Goal: Transaction & Acquisition: Purchase product/service

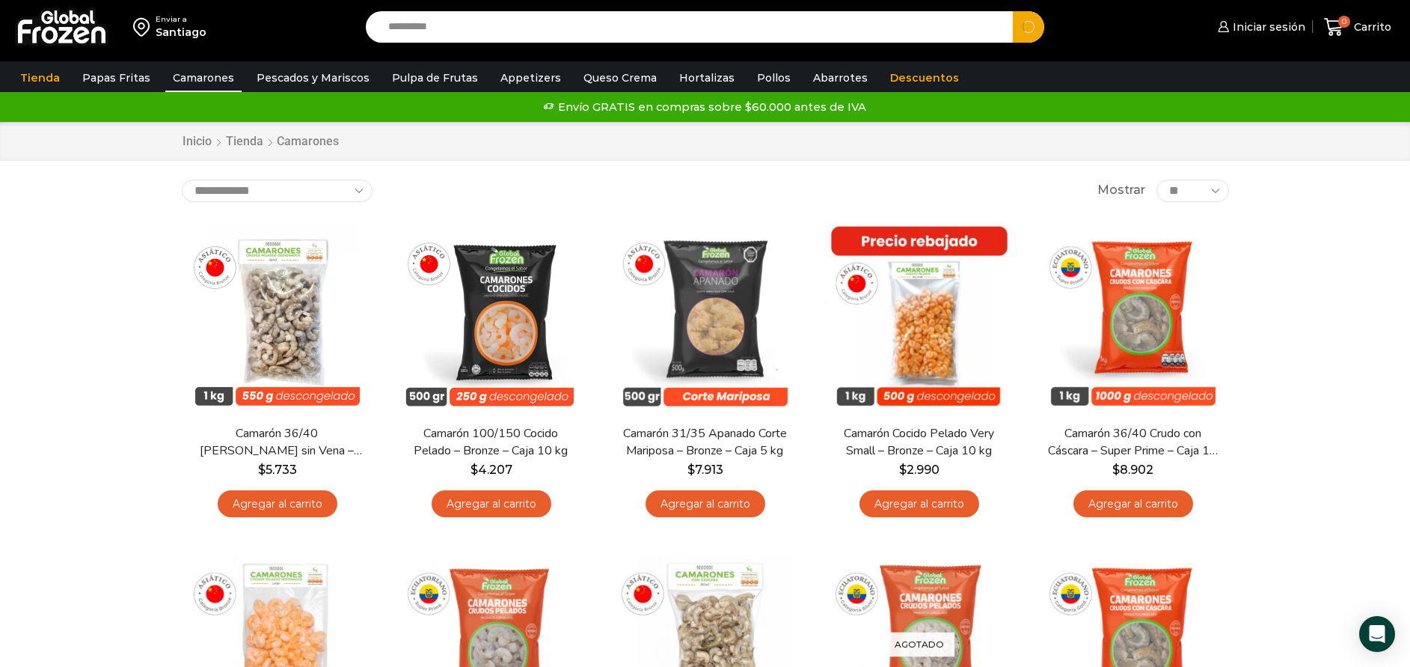
type input "**********"
click at [1013, 11] on button "Search" at bounding box center [1028, 26] width 31 height 31
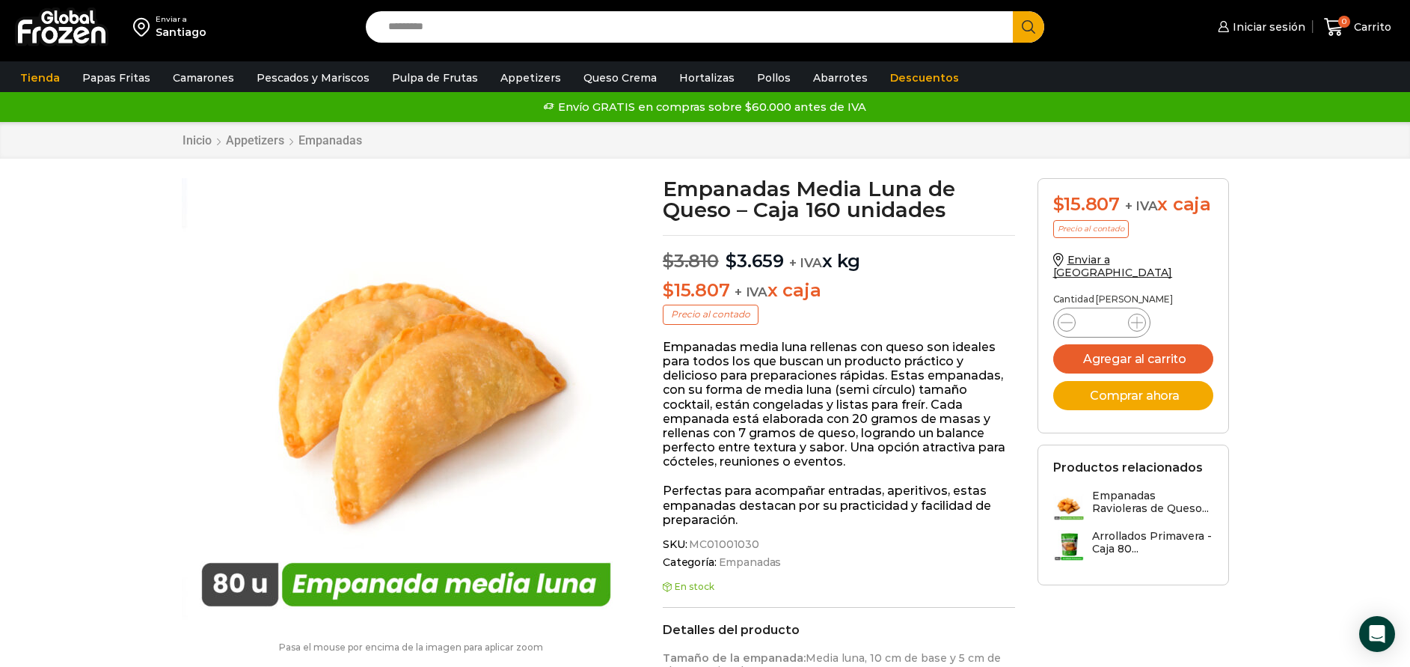
scroll to position [1, 0]
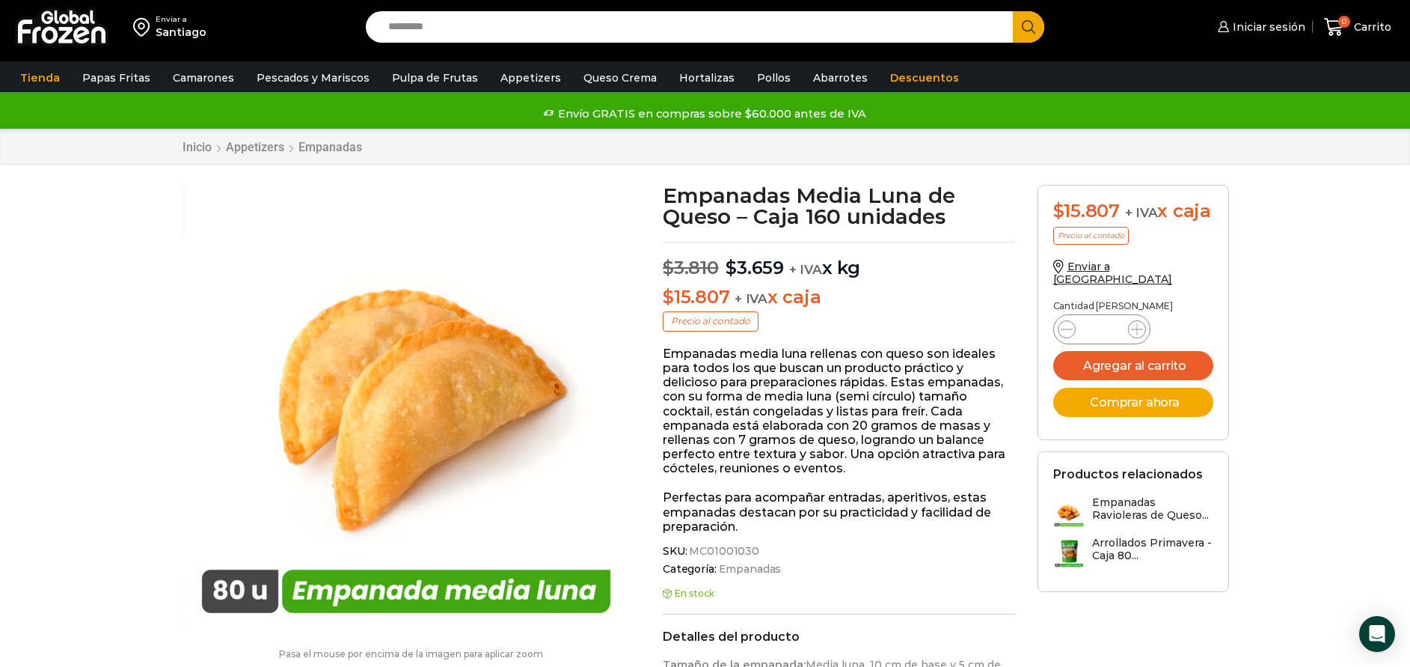
click at [700, 27] on input "Search input" at bounding box center [693, 26] width 625 height 31
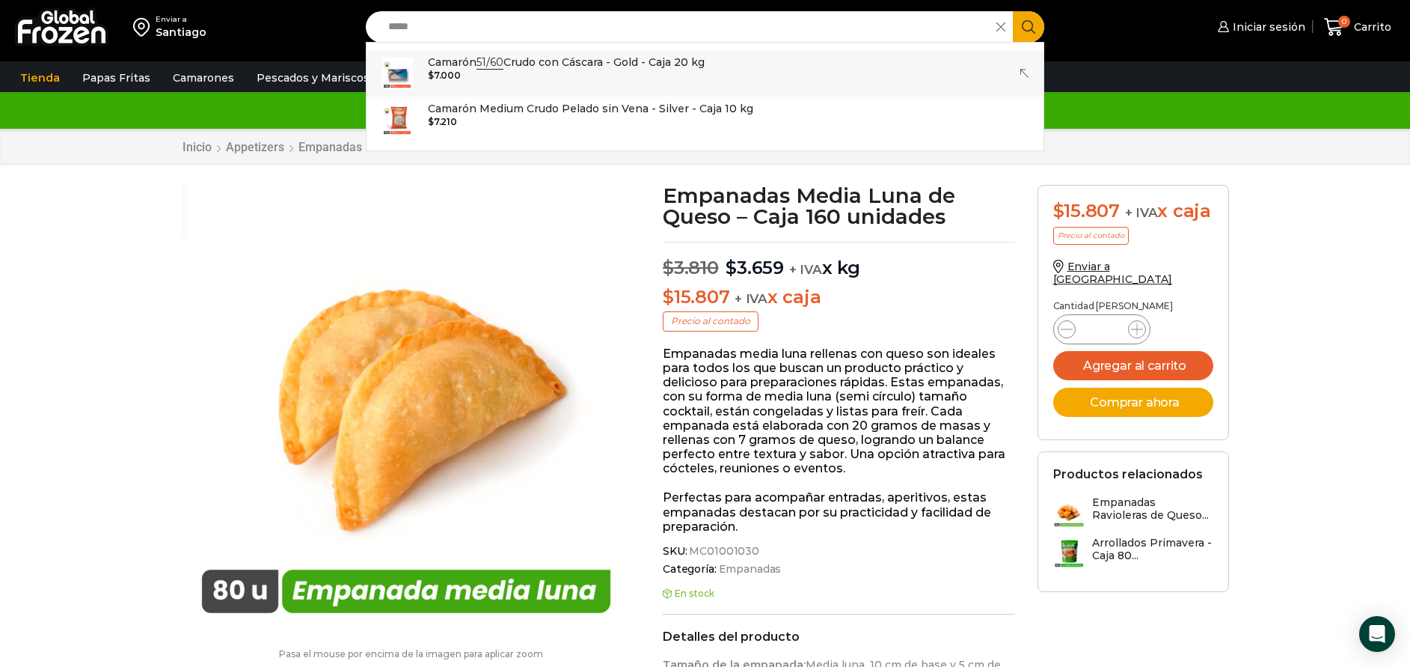
click at [642, 72] on div "$ 7.000" at bounding box center [566, 75] width 277 height 10
type input "**********"
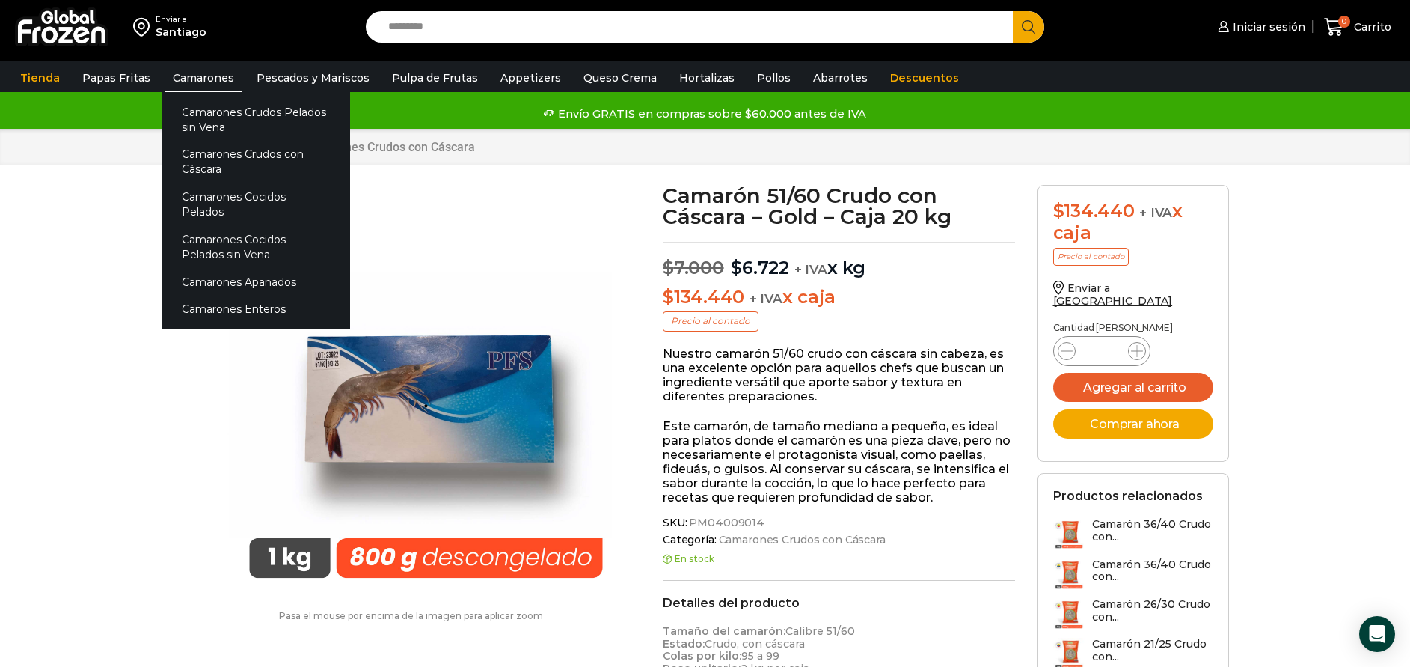
click at [200, 79] on link "Camarones" at bounding box center [203, 78] width 76 height 28
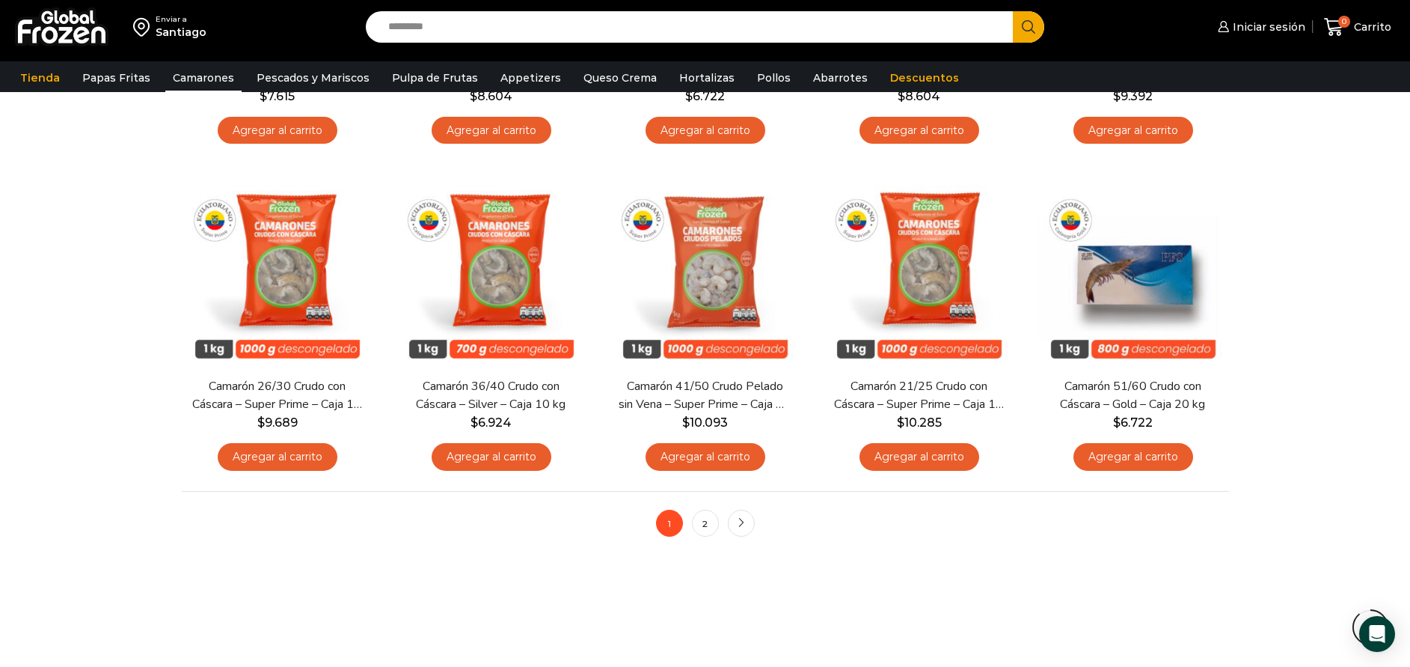
scroll to position [1234, 0]
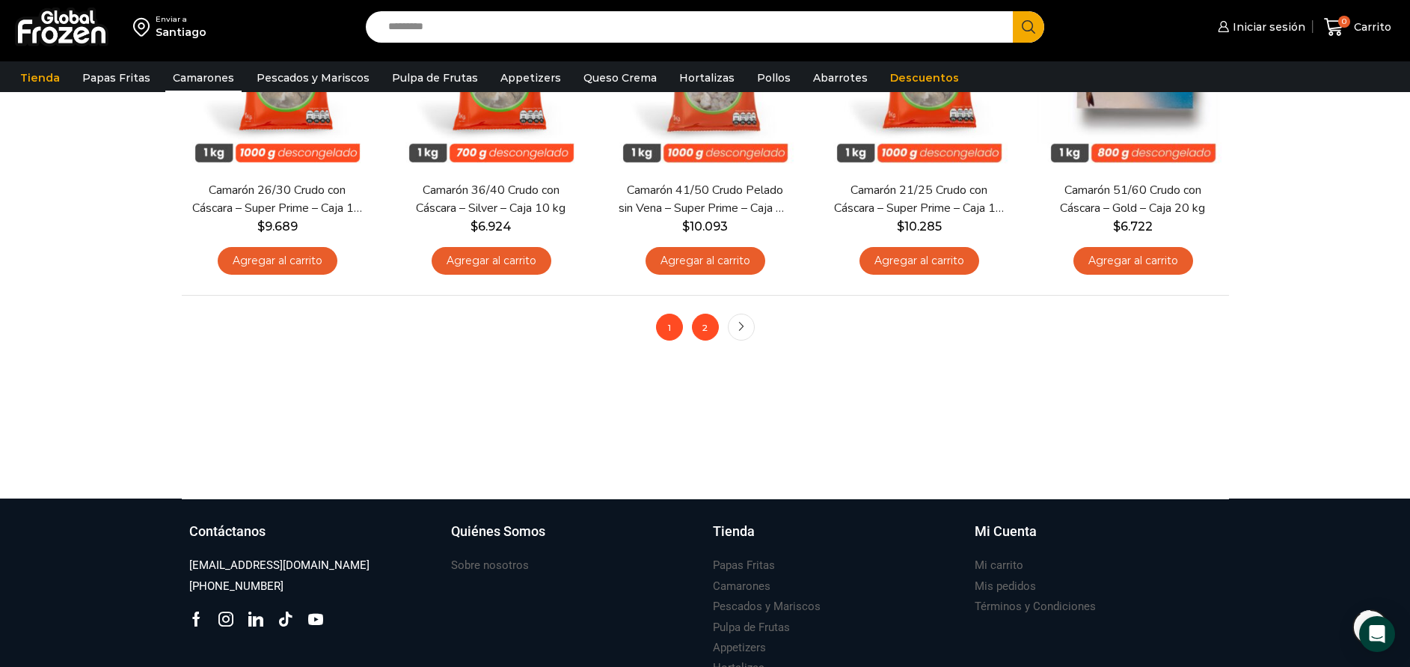
click at [717, 319] on link "2" at bounding box center [705, 326] width 27 height 27
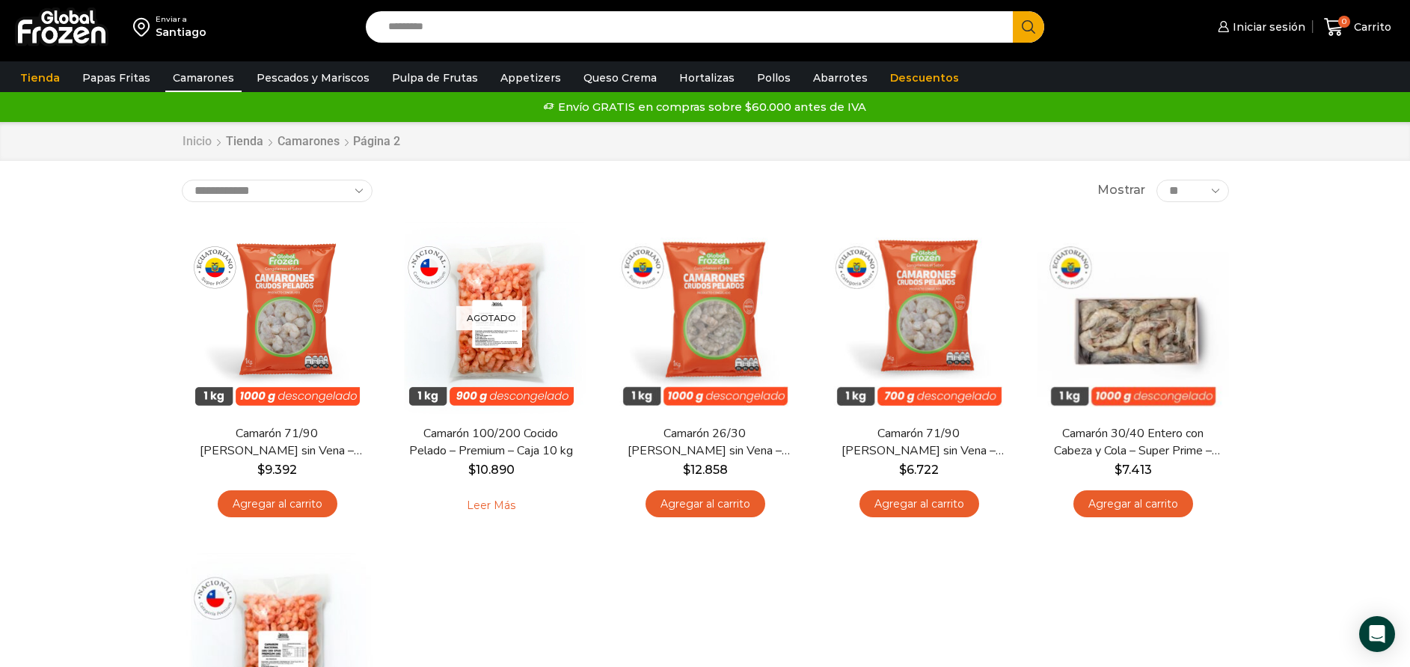
click at [194, 138] on link "Inicio" at bounding box center [197, 141] width 31 height 17
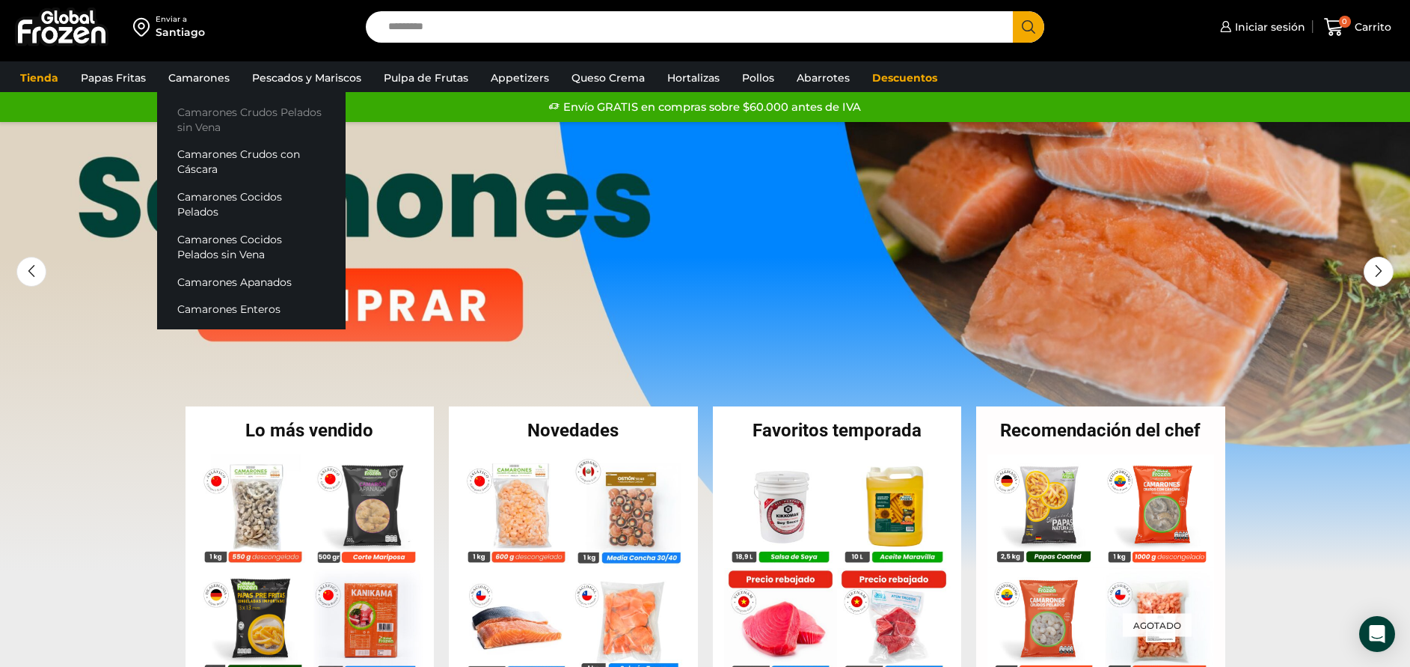
click at [222, 123] on link "Camarones Crudos Pelados sin Vena" at bounding box center [251, 119] width 189 height 43
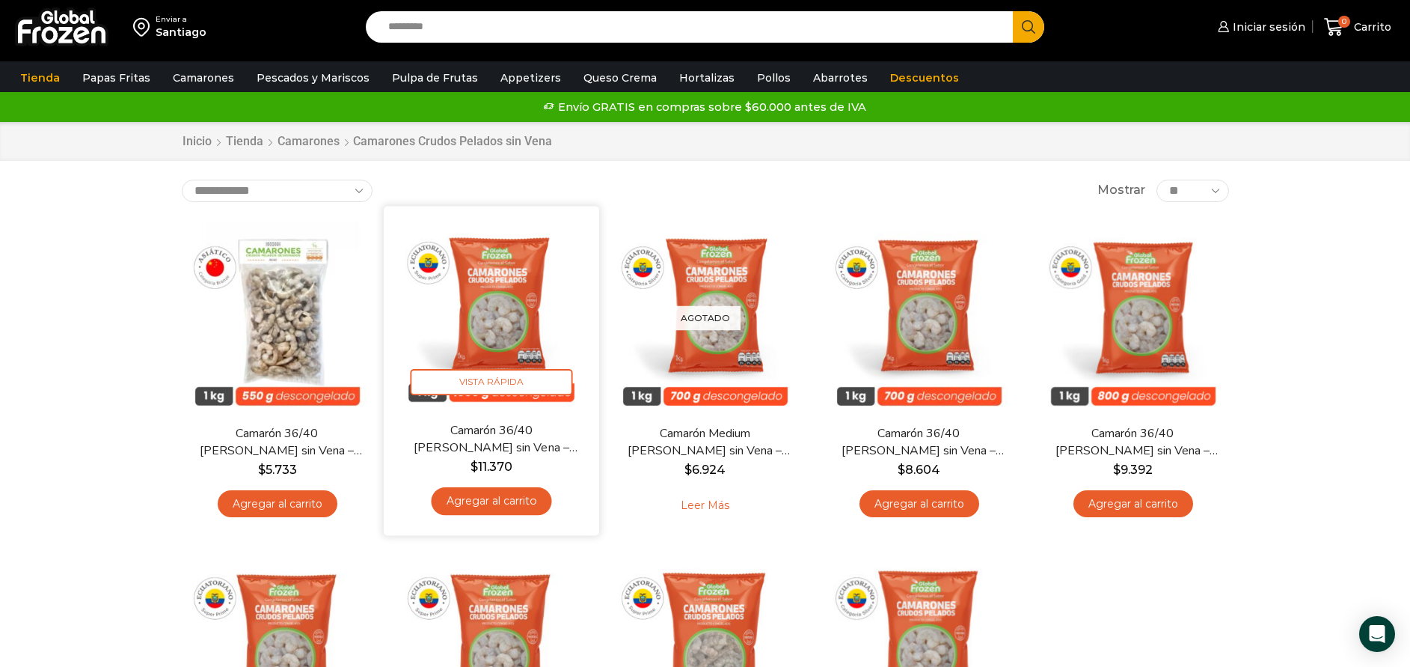
click at [540, 327] on img at bounding box center [491, 313] width 193 height 193
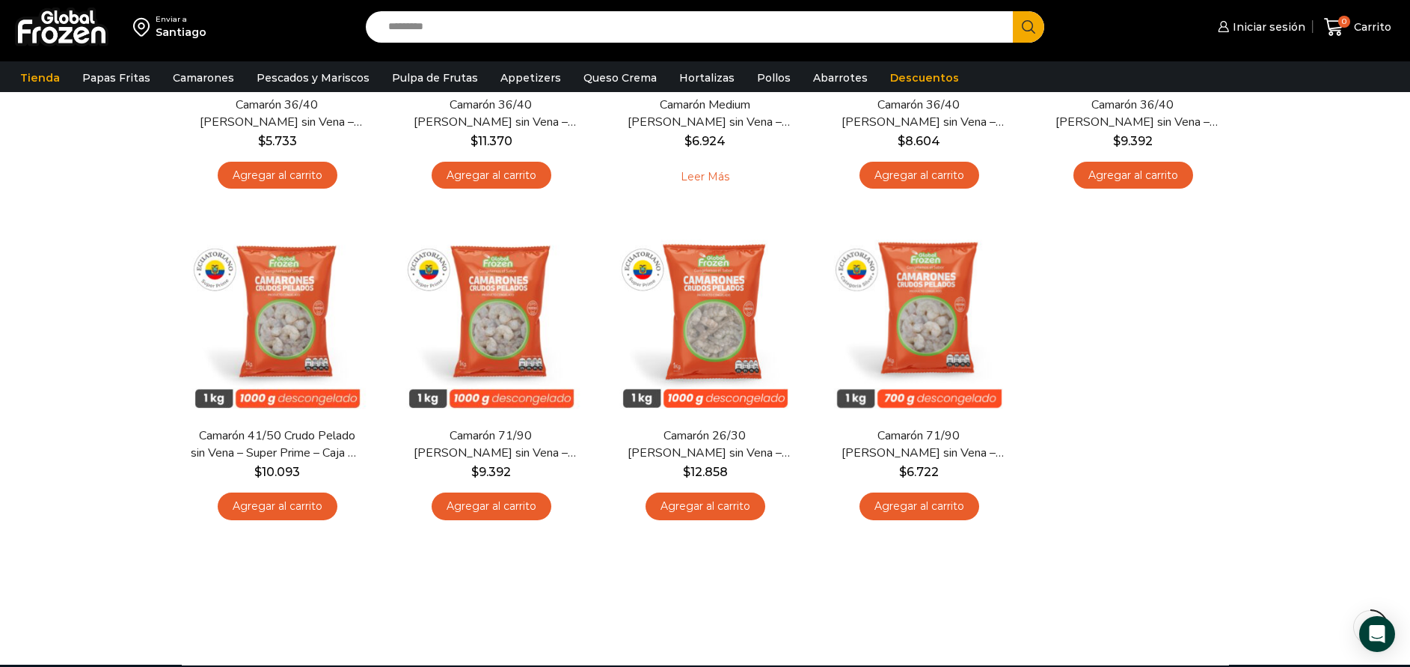
scroll to position [337, 0]
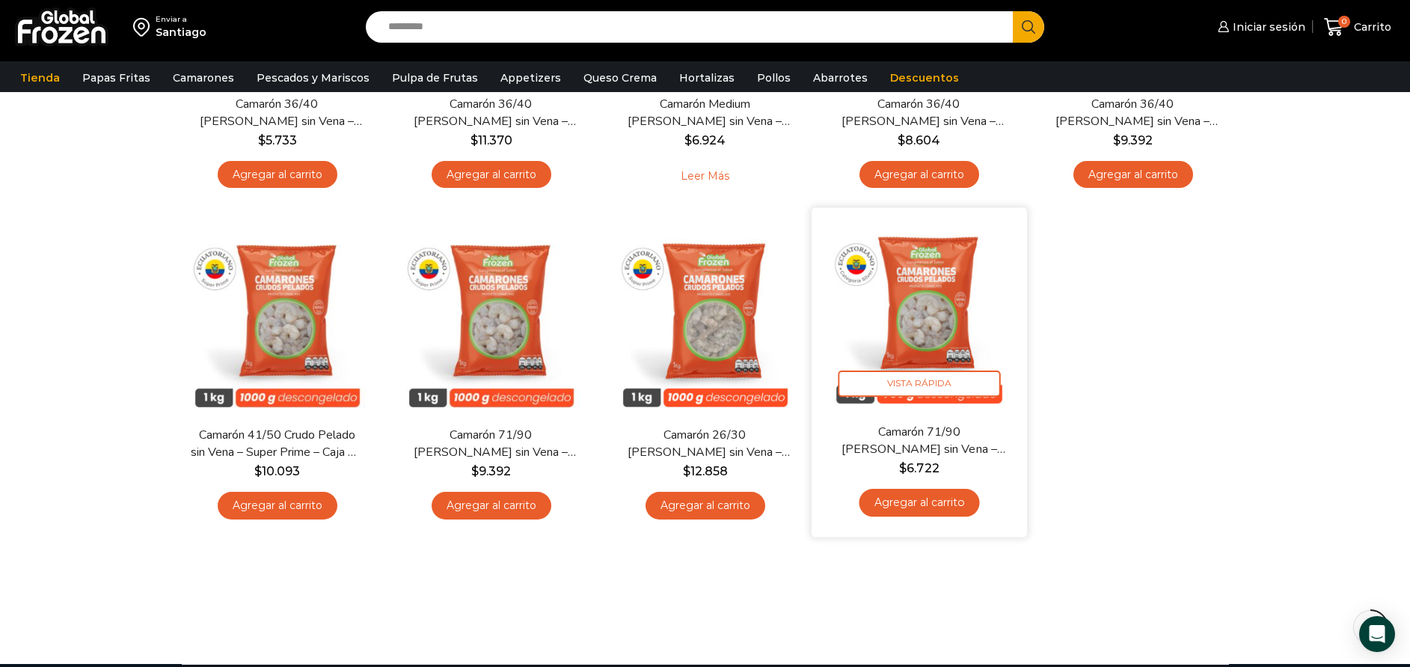
click at [990, 286] on img at bounding box center [919, 314] width 193 height 193
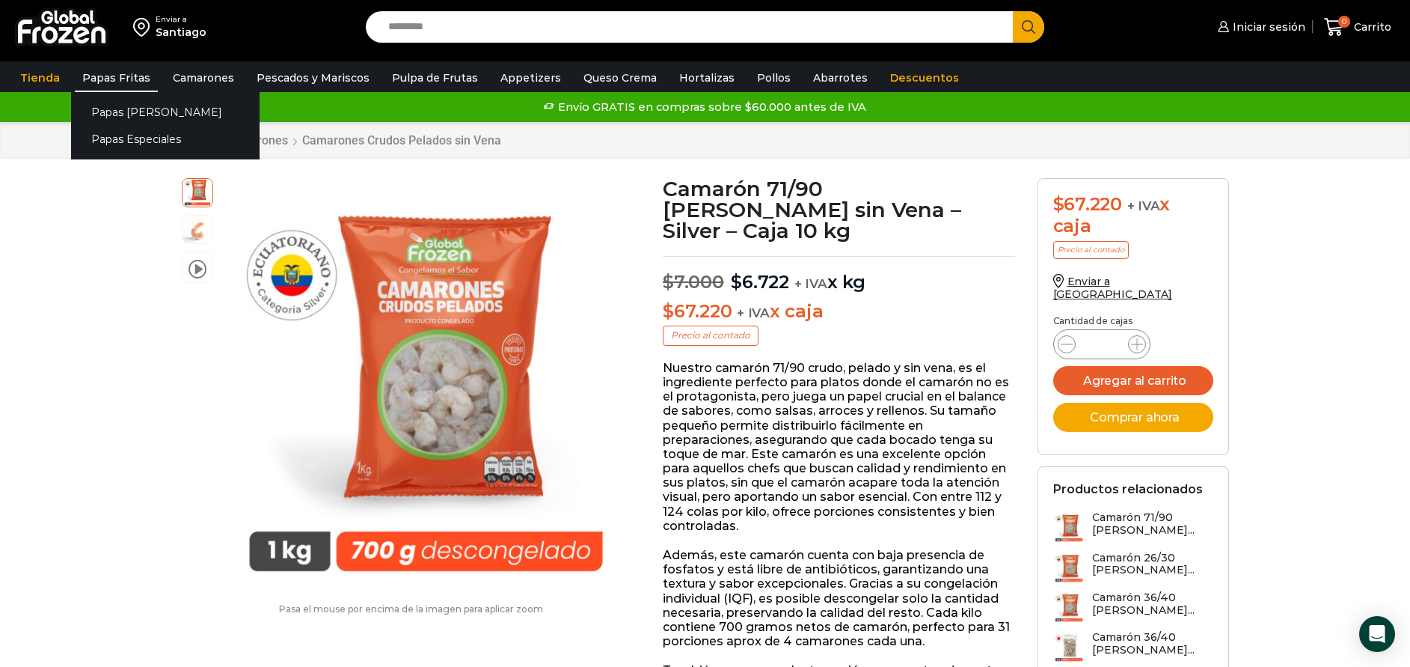
click at [114, 76] on link "Papas Fritas" at bounding box center [116, 78] width 83 height 28
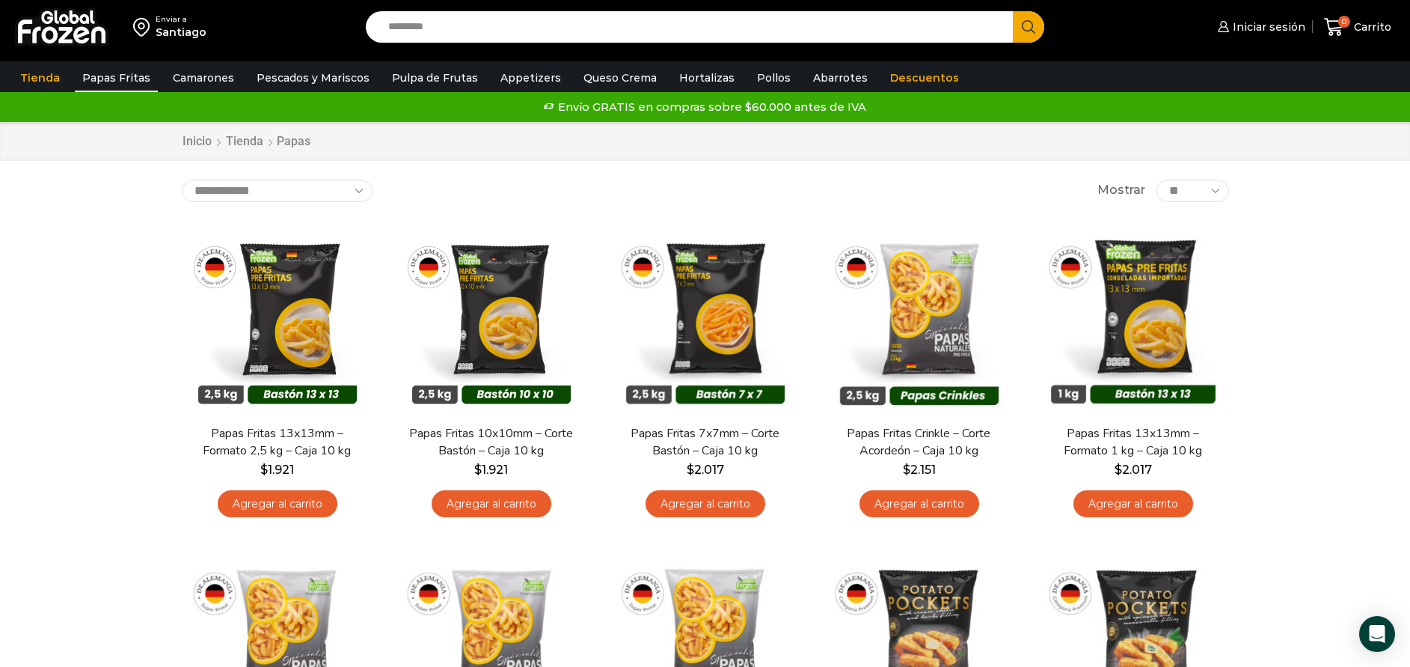
click at [811, 27] on input "Search input" at bounding box center [693, 26] width 625 height 31
type input "*******"
click at [1013, 11] on button "Search" at bounding box center [1028, 26] width 31 height 31
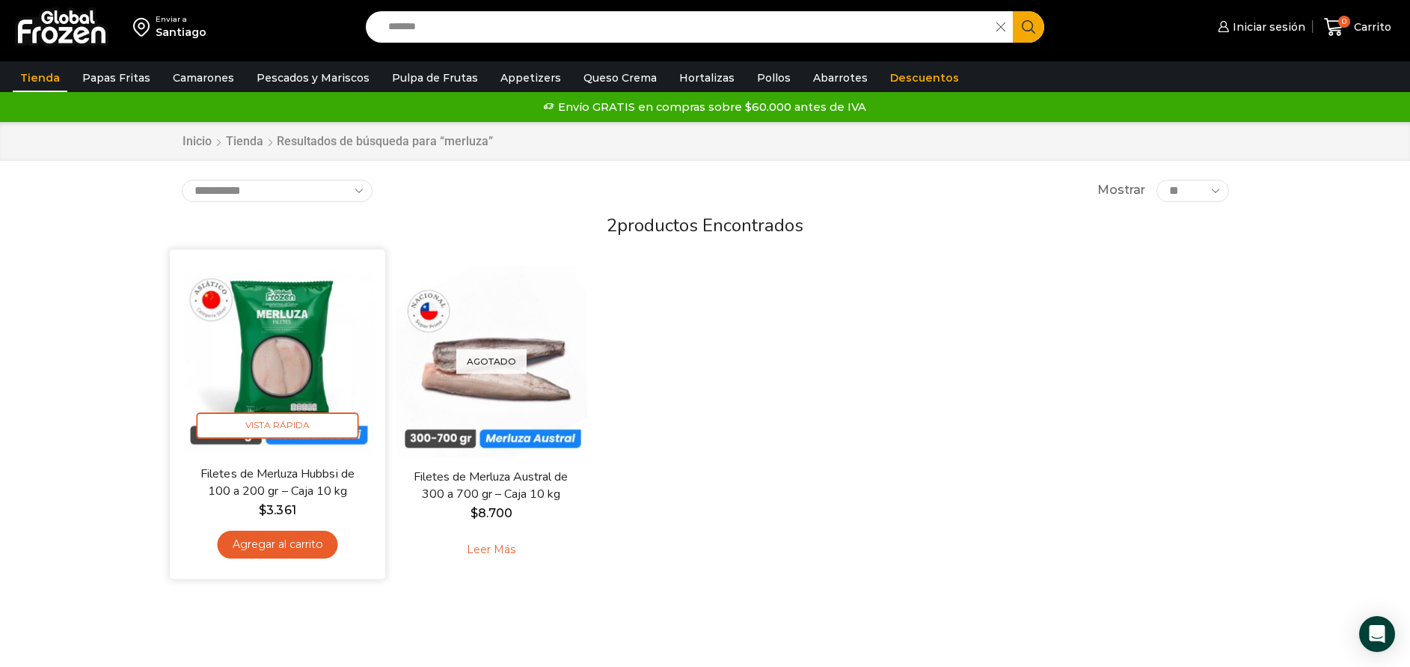
click at [279, 380] on img at bounding box center [277, 357] width 193 height 193
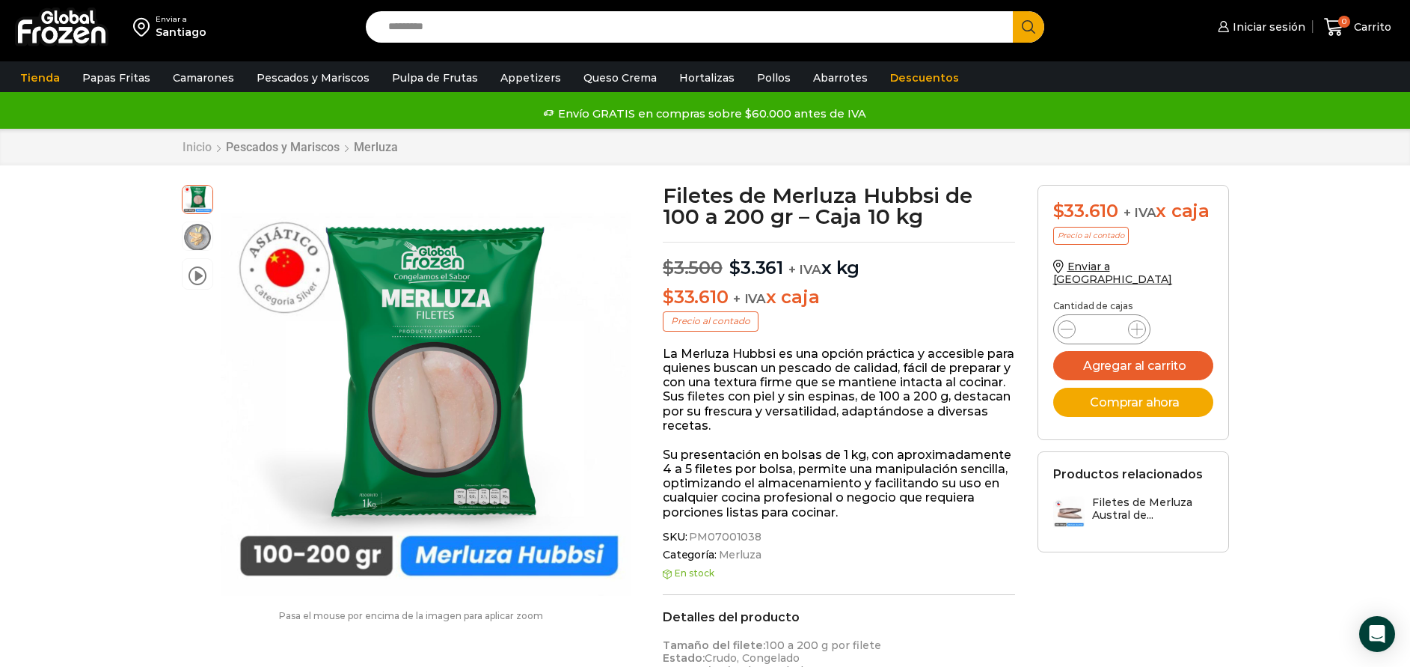
click at [200, 151] on link "Inicio" at bounding box center [197, 147] width 31 height 14
